Goal: Task Accomplishment & Management: Use online tool/utility

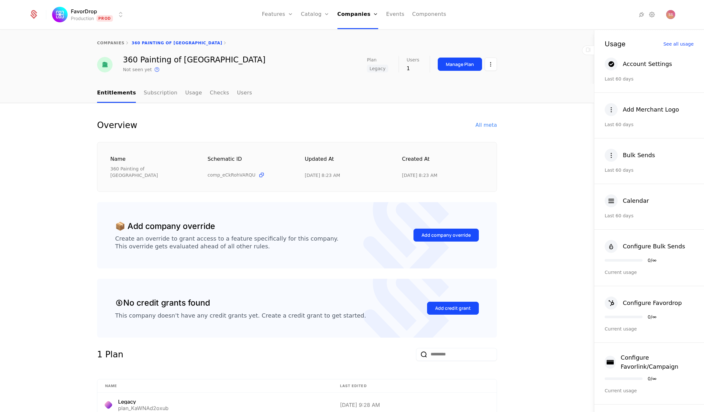
click at [141, 22] on html "FavorDrop Production Prod Features Features Flags Catalog Plans Add Ons Credits…" at bounding box center [352, 206] width 704 height 412
click at [100, 59] on div "Staging Staging" at bounding box center [115, 52] width 109 height 13
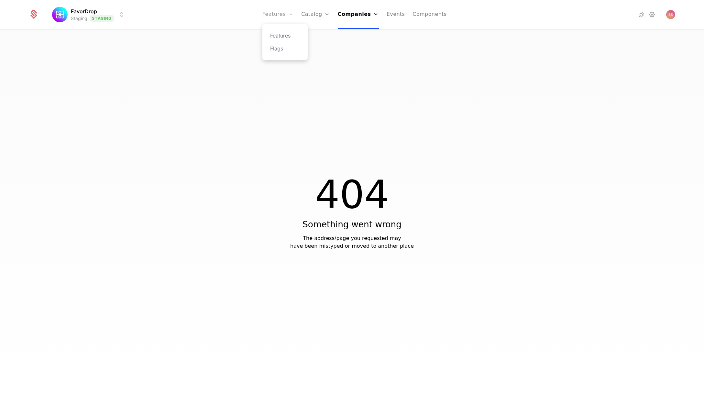
click at [268, 15] on link "Features" at bounding box center [278, 14] width 31 height 29
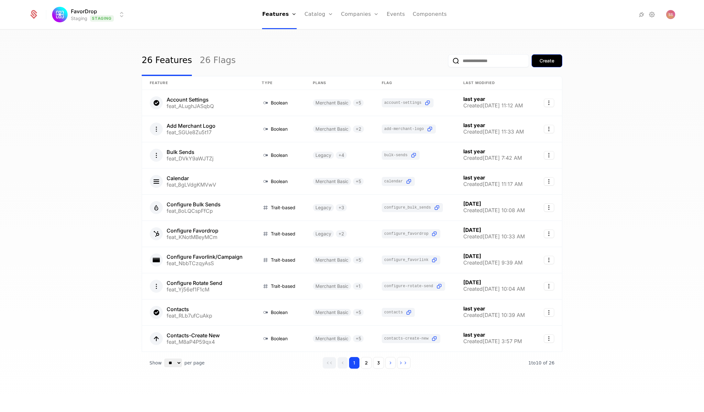
click at [540, 64] on div "Create" at bounding box center [547, 61] width 15 height 6
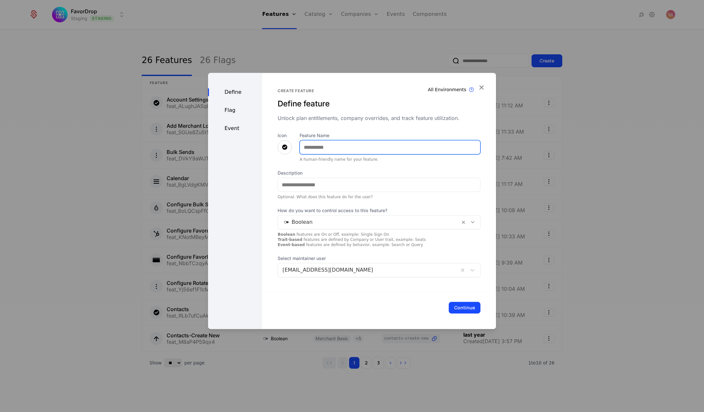
click at [348, 142] on input "Feature Name" at bounding box center [390, 148] width 180 height 14
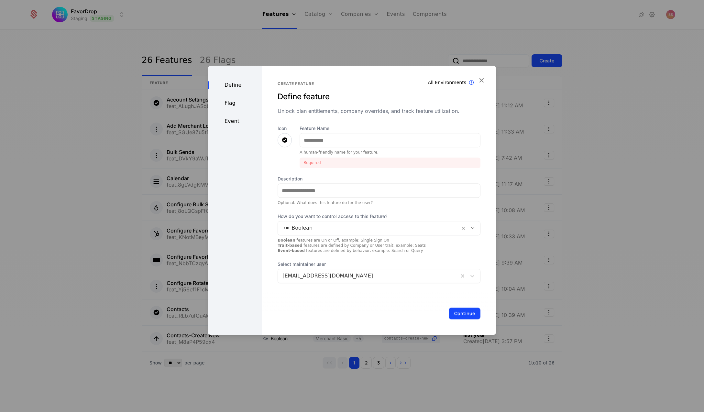
click at [402, 119] on div "Create feature Define feature Unlock plan entitlements, company overrides, and …" at bounding box center [379, 182] width 203 height 202
click at [407, 135] on input "Feature Name" at bounding box center [390, 140] width 180 height 14
click at [349, 194] on input "Description" at bounding box center [379, 191] width 202 height 14
click at [316, 216] on div "Icon Feature Name A human-friendly name for your feature. Required Description …" at bounding box center [379, 204] width 203 height 158
drag, startPoint x: 293, startPoint y: 225, endPoint x: 364, endPoint y: 245, distance: 74.2
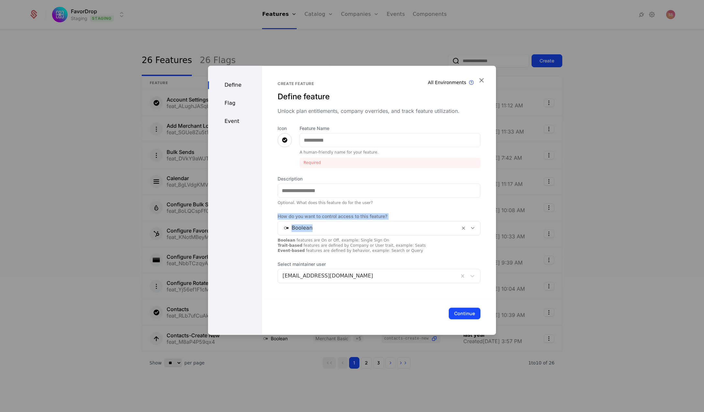
click at [364, 245] on div "How do you want to control access to this feature? Boolean Boolean features are…" at bounding box center [379, 233] width 203 height 40
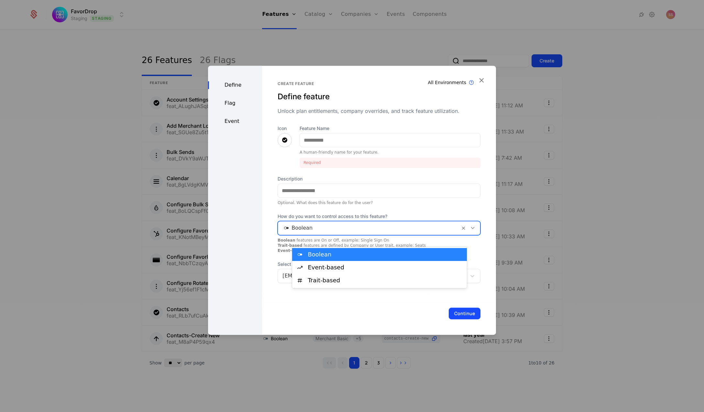
click at [470, 231] on icon at bounding box center [473, 228] width 6 height 6
click at [392, 213] on div "Icon Feature Name A human-friendly name for your feature. Required Description …" at bounding box center [379, 204] width 203 height 158
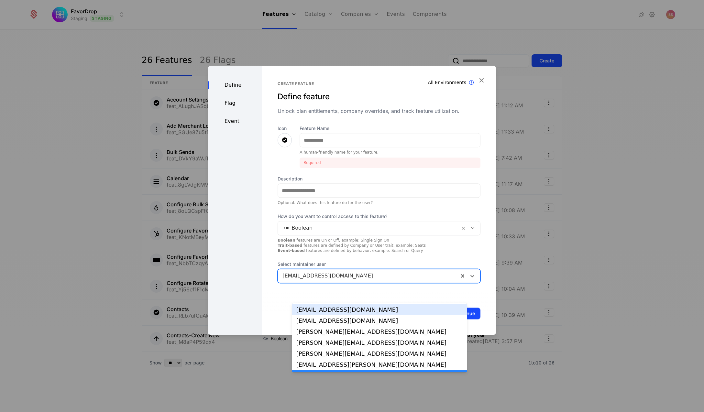
click at [464, 283] on div at bounding box center [469, 276] width 21 height 14
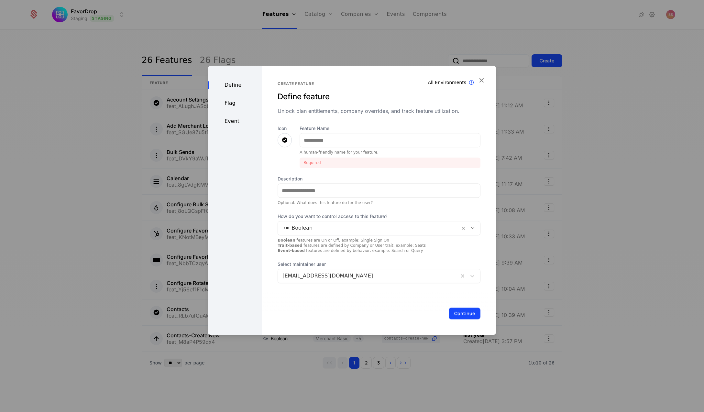
click at [393, 276] on div "Icon Feature Name A human-friendly name for your feature. Required Description …" at bounding box center [379, 204] width 203 height 158
click at [233, 99] on div "Flag" at bounding box center [235, 103] width 54 height 8
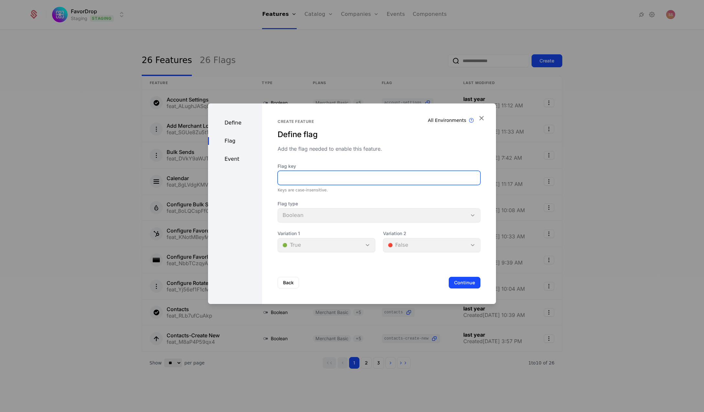
click at [320, 177] on input "Flag key" at bounding box center [379, 178] width 202 height 14
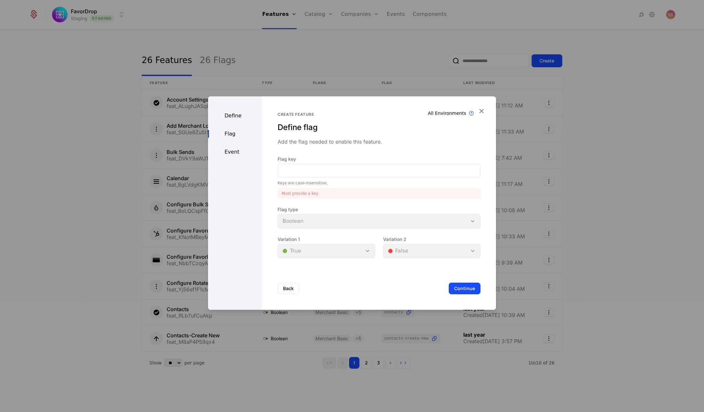
click at [388, 148] on div "Create feature Define flag Add the flag needed to enable this feature. Flag key…" at bounding box center [379, 185] width 203 height 146
click at [460, 222] on div "Flag type Boolean" at bounding box center [379, 218] width 203 height 22
click at [446, 229] on div "Flag type Boolean" at bounding box center [379, 218] width 203 height 22
click at [358, 258] on div "Variation 1 🟢 True" at bounding box center [326, 247] width 97 height 22
click at [234, 148] on div "Event" at bounding box center [235, 152] width 54 height 8
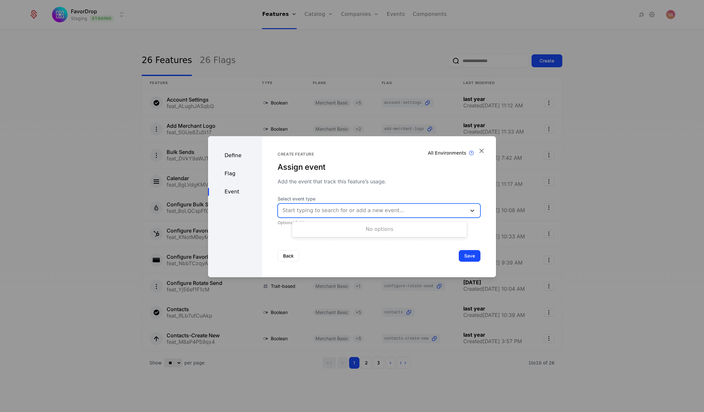
click at [467, 211] on div at bounding box center [473, 211] width 12 height 8
click at [416, 210] on div at bounding box center [373, 210] width 180 height 9
type input "*"
